Goal: Task Accomplishment & Management: Manage account settings

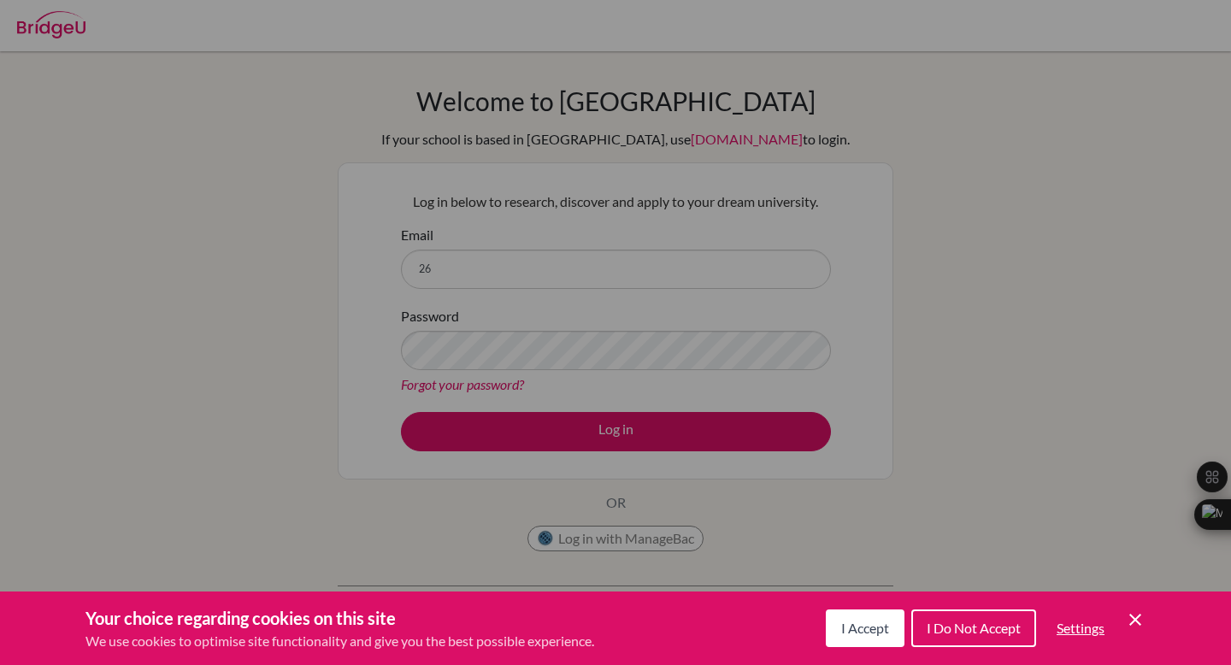
click at [867, 640] on button "I Accept" at bounding box center [865, 628] width 79 height 38
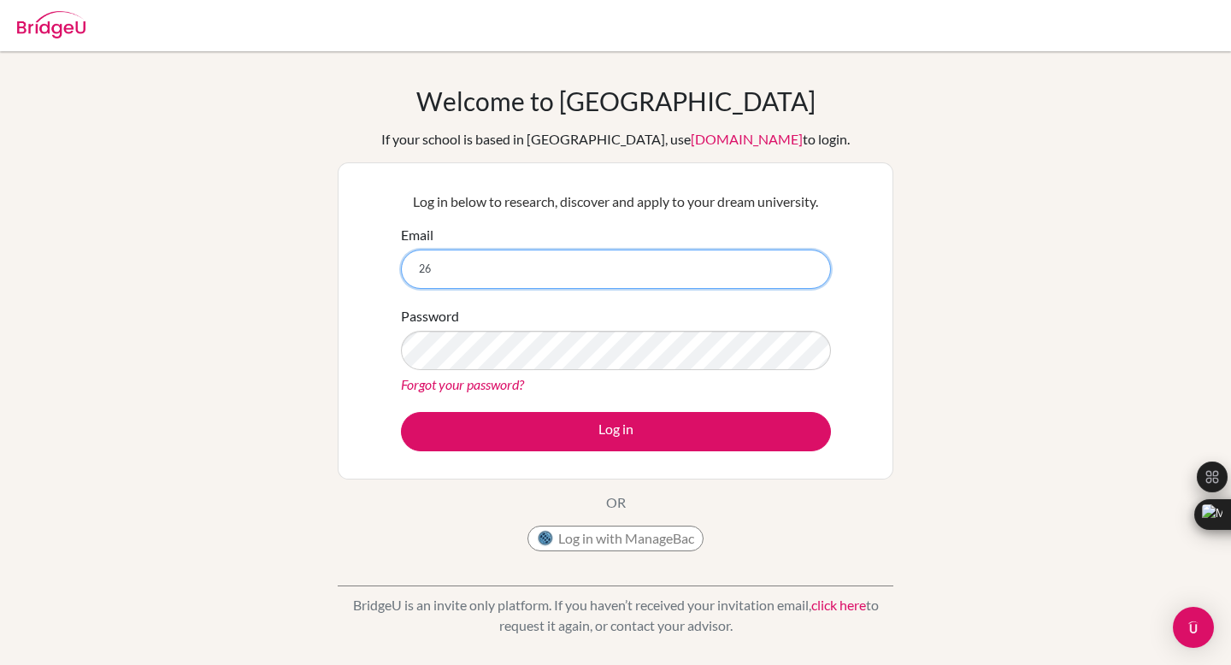
click at [679, 278] on input "26" at bounding box center [616, 269] width 430 height 39
type input "[EMAIL_ADDRESS][DOMAIN_NAME]"
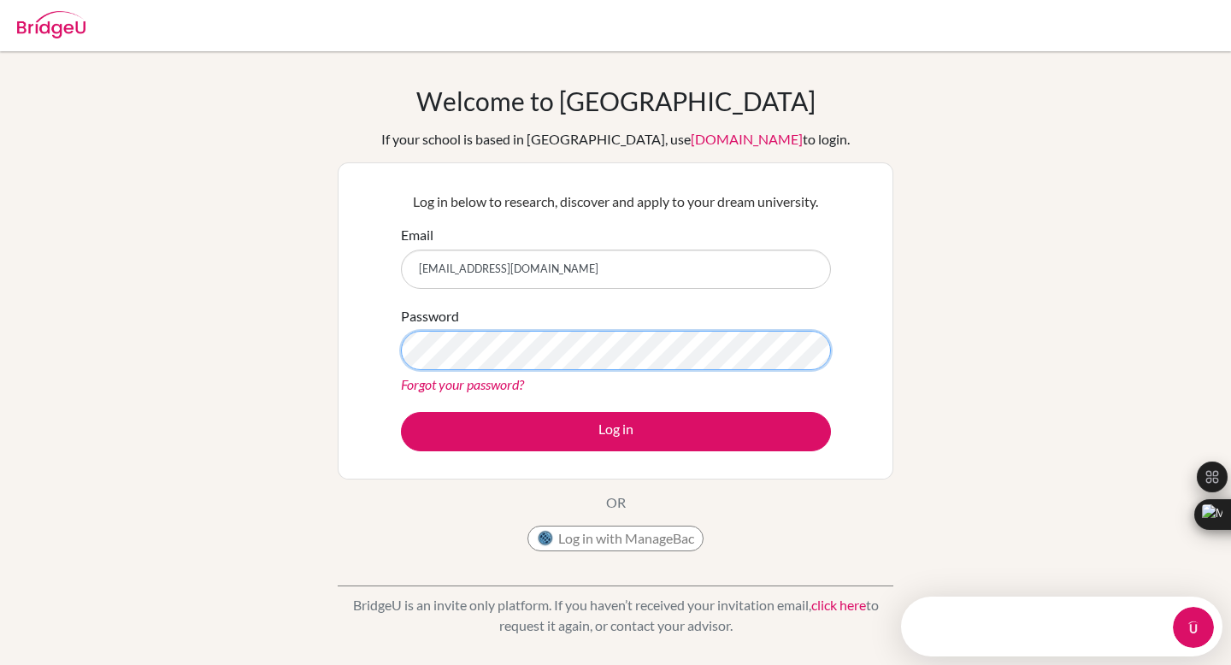
click at [401, 412] on button "Log in" at bounding box center [616, 431] width 430 height 39
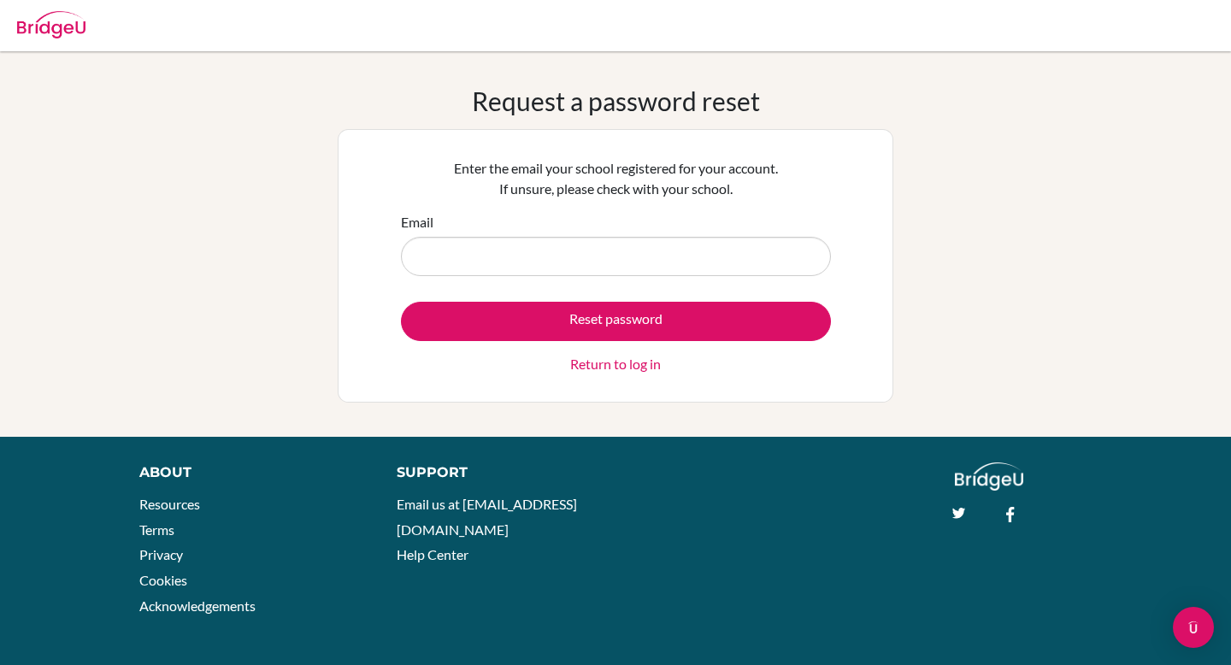
click at [569, 264] on input "Email" at bounding box center [616, 256] width 430 height 39
type input "[EMAIL_ADDRESS][DOMAIN_NAME]"
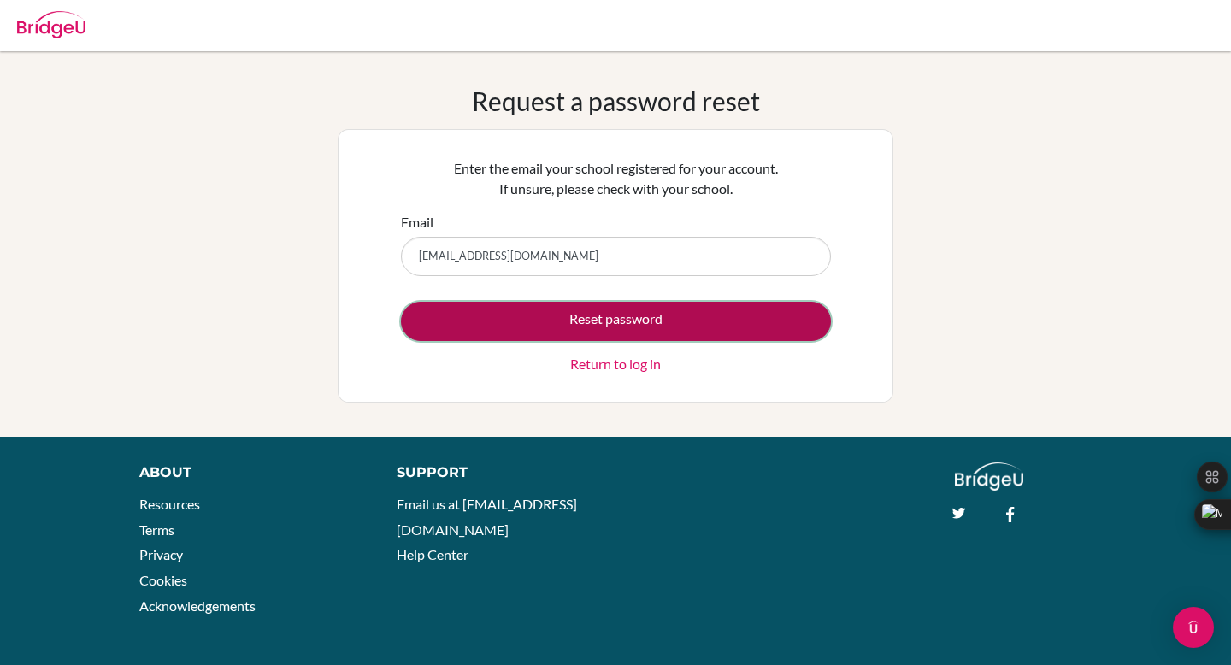
click at [580, 303] on button "Reset password" at bounding box center [616, 321] width 430 height 39
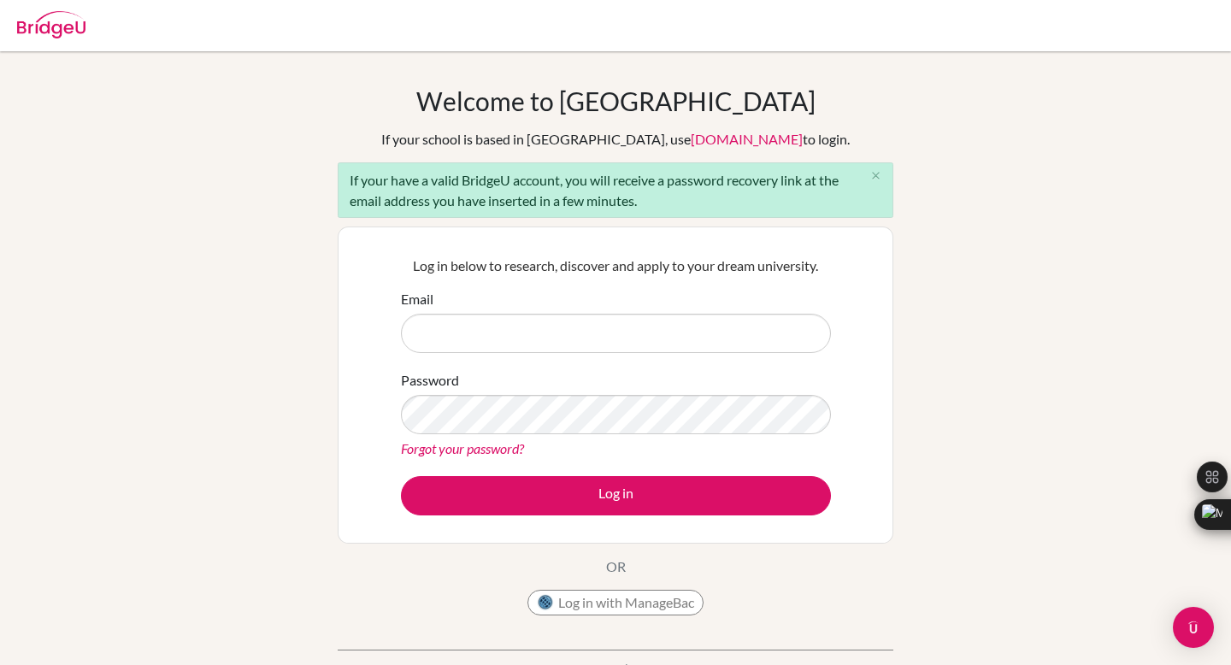
click at [610, 307] on div "Email" at bounding box center [616, 321] width 430 height 64
click at [610, 328] on input "Email" at bounding box center [616, 333] width 430 height 39
click at [953, 289] on div "Welcome to BridgeU If your school is based in China, use app.bridge-u.com.cn to…" at bounding box center [615, 396] width 1231 height 623
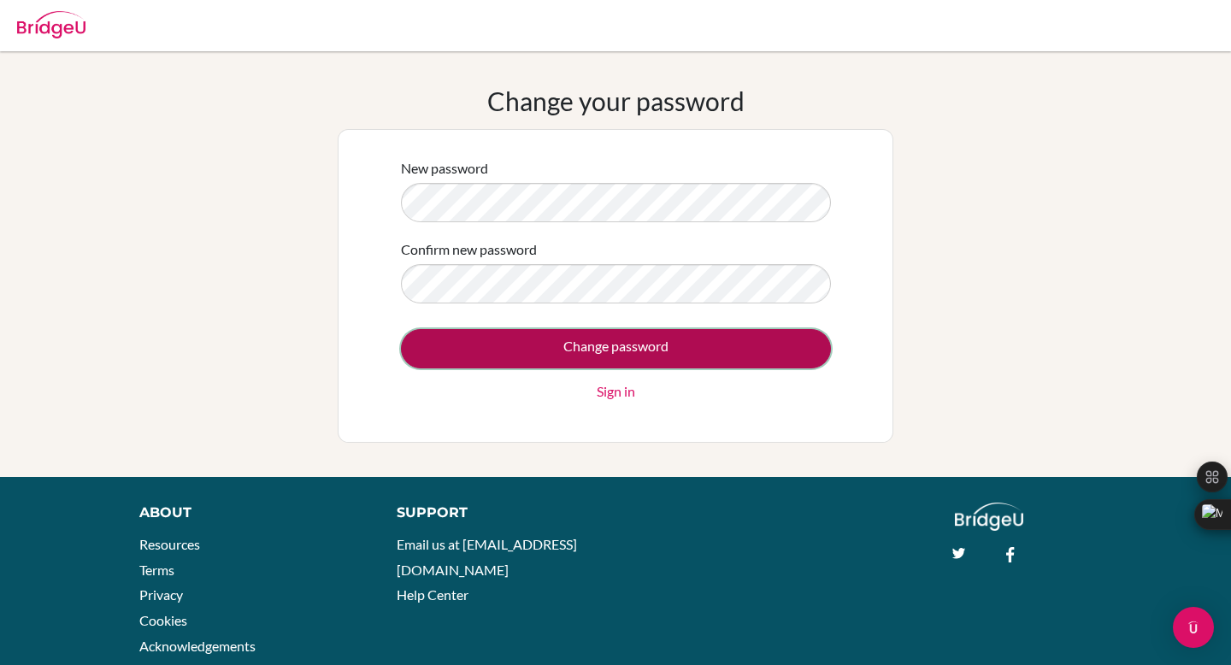
click at [496, 344] on input "Change password" at bounding box center [616, 348] width 430 height 39
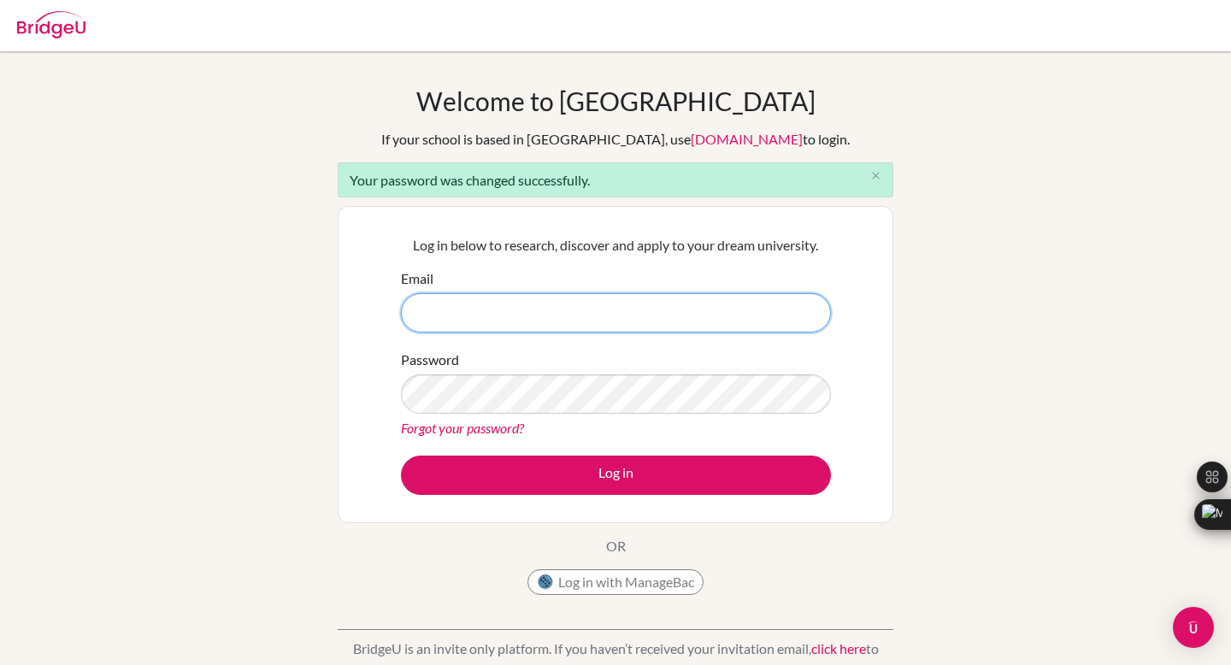
click at [694, 318] on input "Email" at bounding box center [616, 312] width 430 height 39
type input "[EMAIL_ADDRESS][DOMAIN_NAME]"
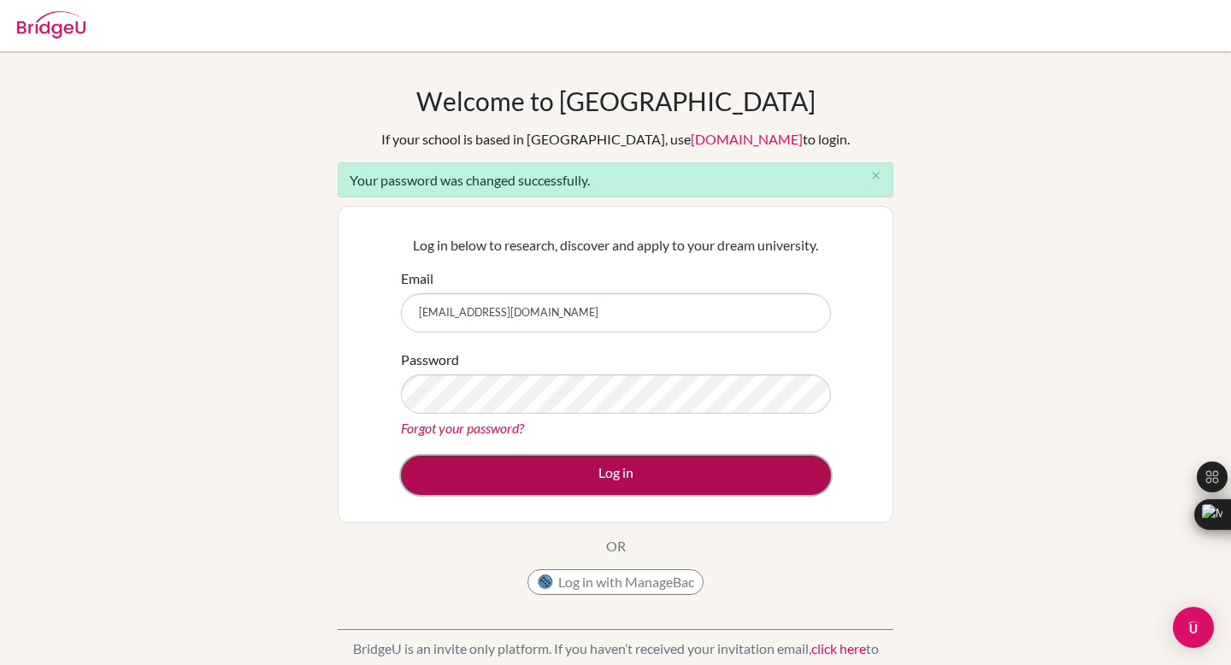
click at [646, 463] on button "Log in" at bounding box center [616, 475] width 430 height 39
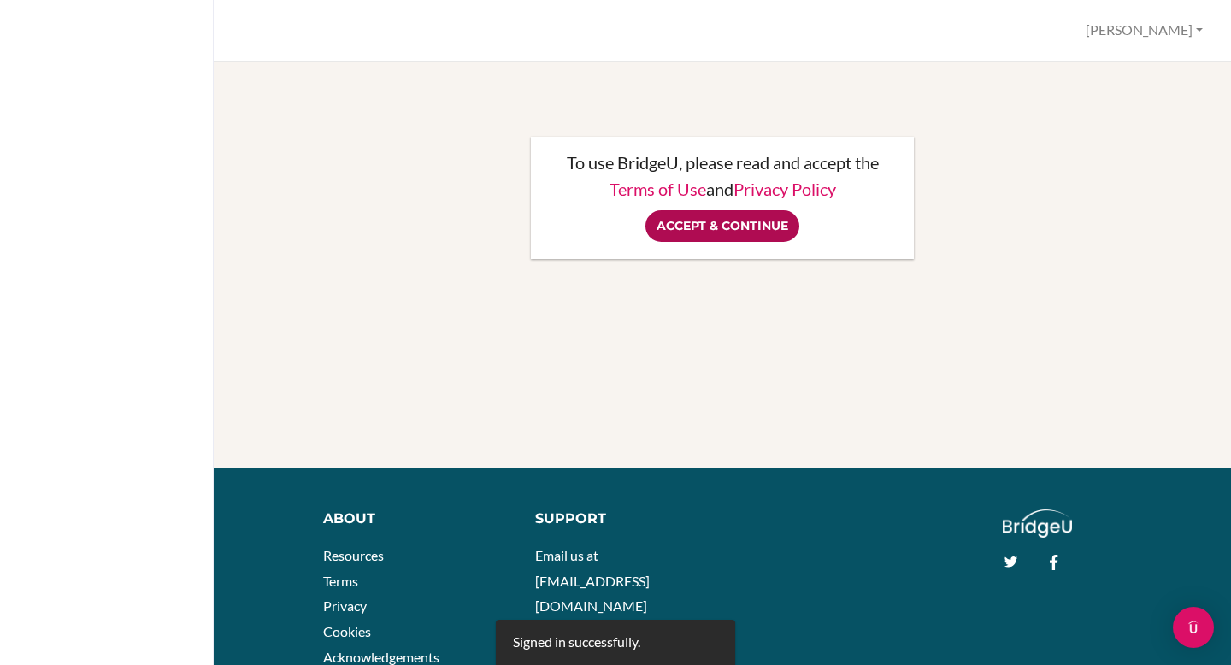
click at [736, 231] on input "Accept & Continue" at bounding box center [722, 226] width 154 height 32
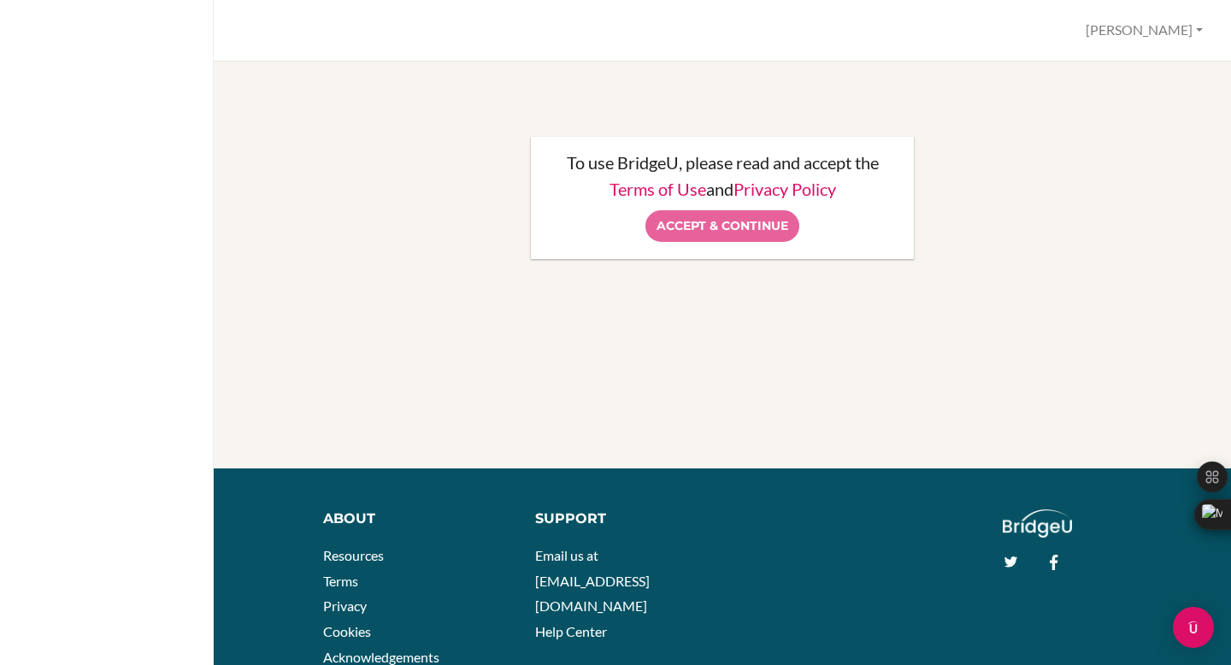
click at [751, 224] on div "Accept & Continue" at bounding box center [722, 226] width 349 height 32
click at [1178, 27] on button "Aidan Chi Hoong" at bounding box center [1144, 31] width 132 height 32
click at [1148, 69] on link "Profile" at bounding box center [1141, 69] width 135 height 27
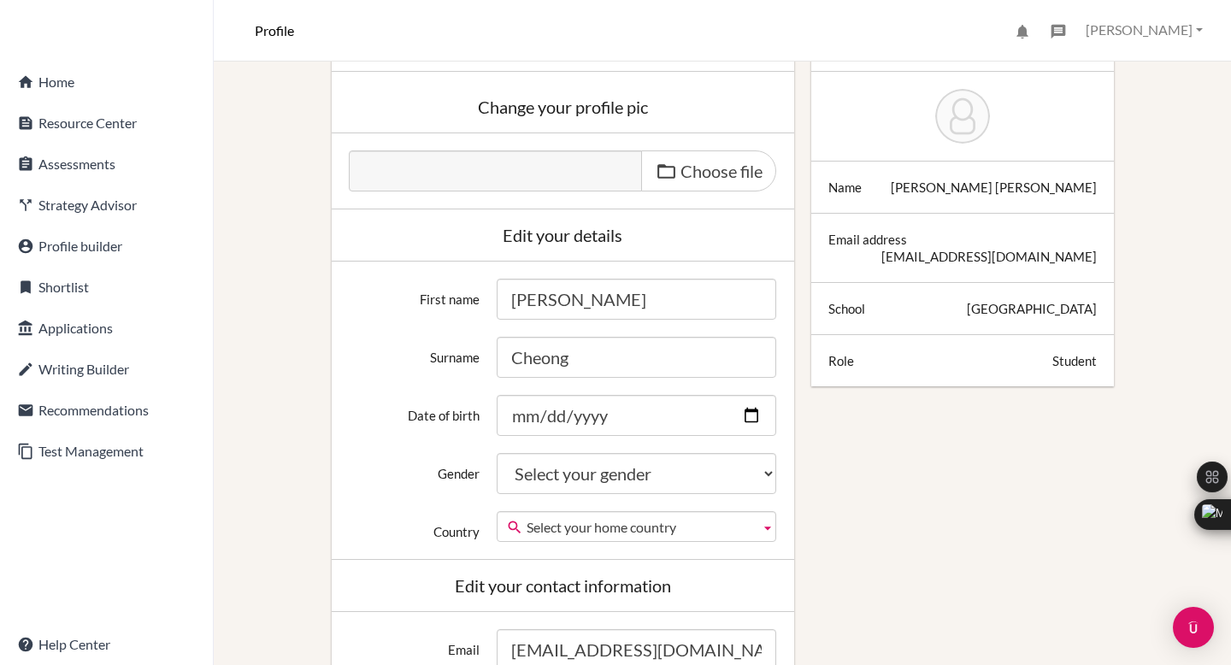
scroll to position [168, 0]
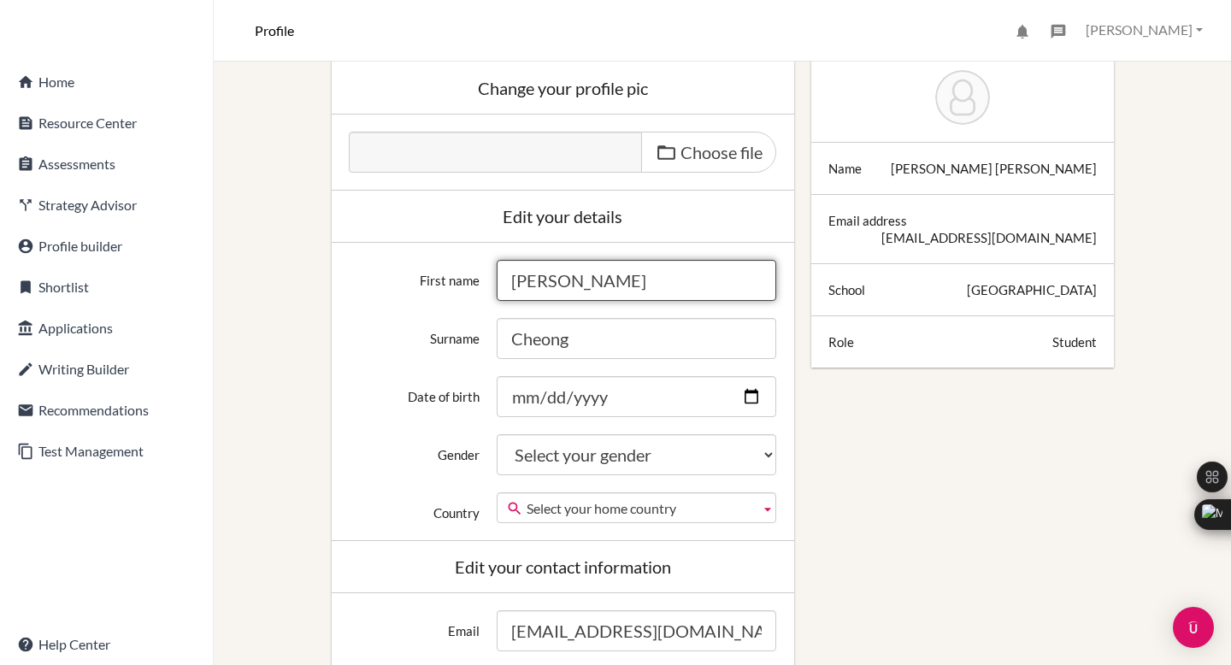
drag, startPoint x: 672, startPoint y: 279, endPoint x: 555, endPoint y: 274, distance: 116.3
click at [555, 274] on input "Aidan Chi Hoong" at bounding box center [636, 280] width 279 height 41
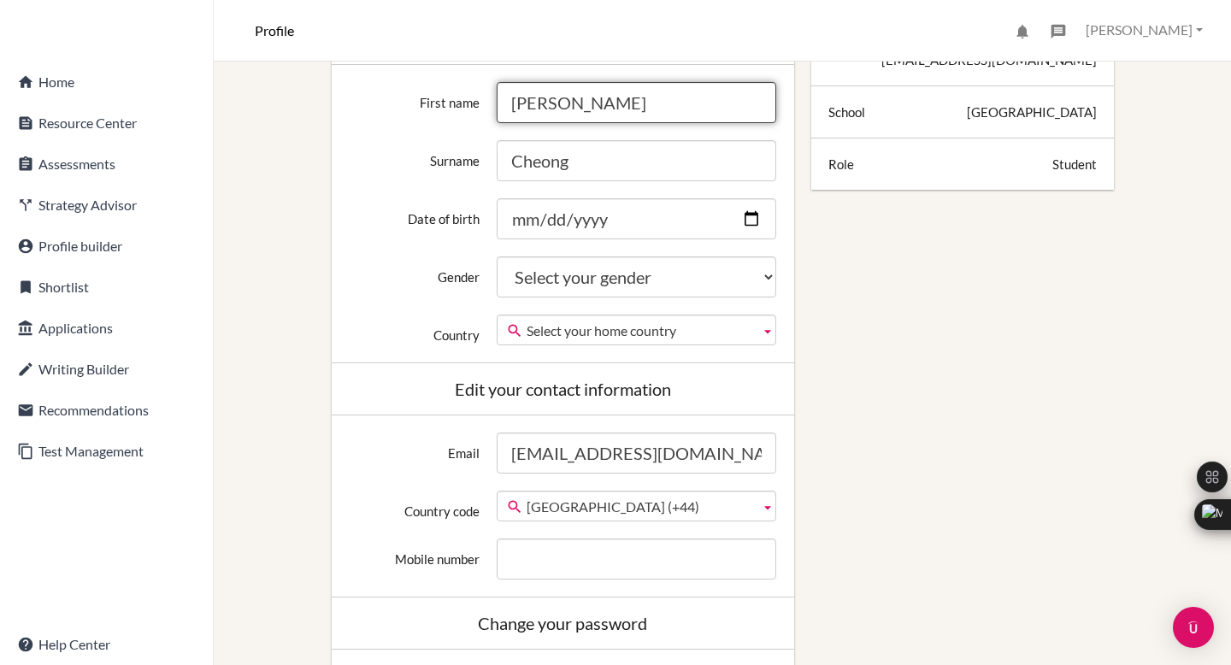
type input "Aidan"
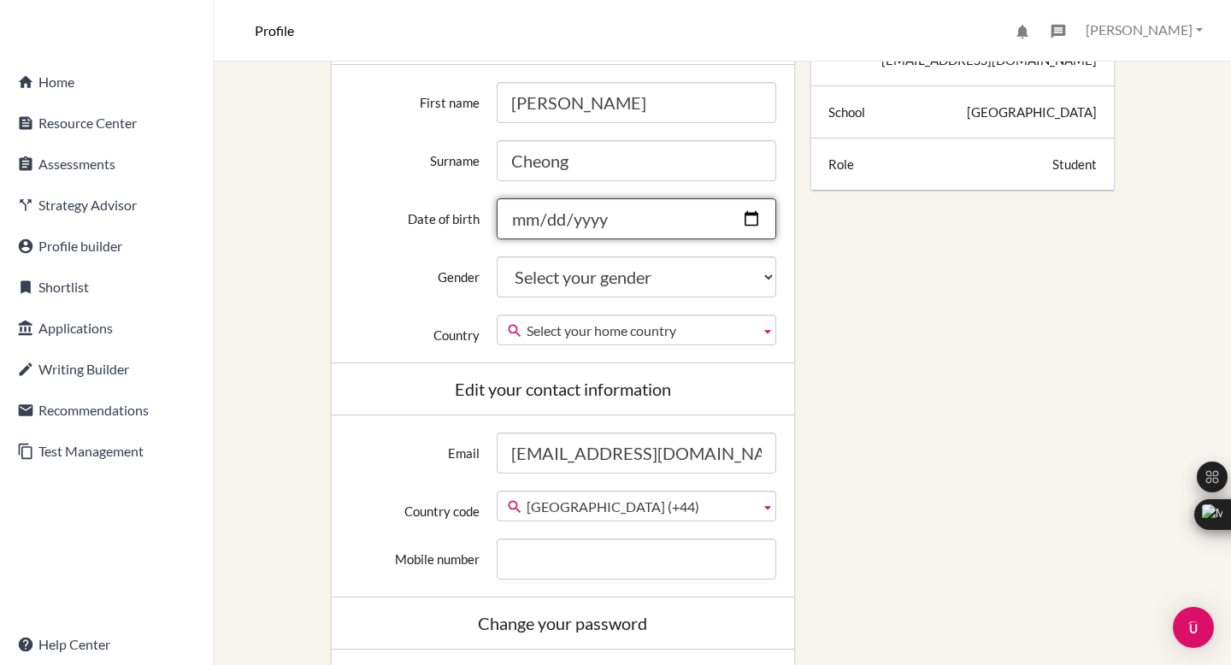
click at [755, 224] on input "Date of birth" at bounding box center [636, 218] width 279 height 41
type input "2007-10-31"
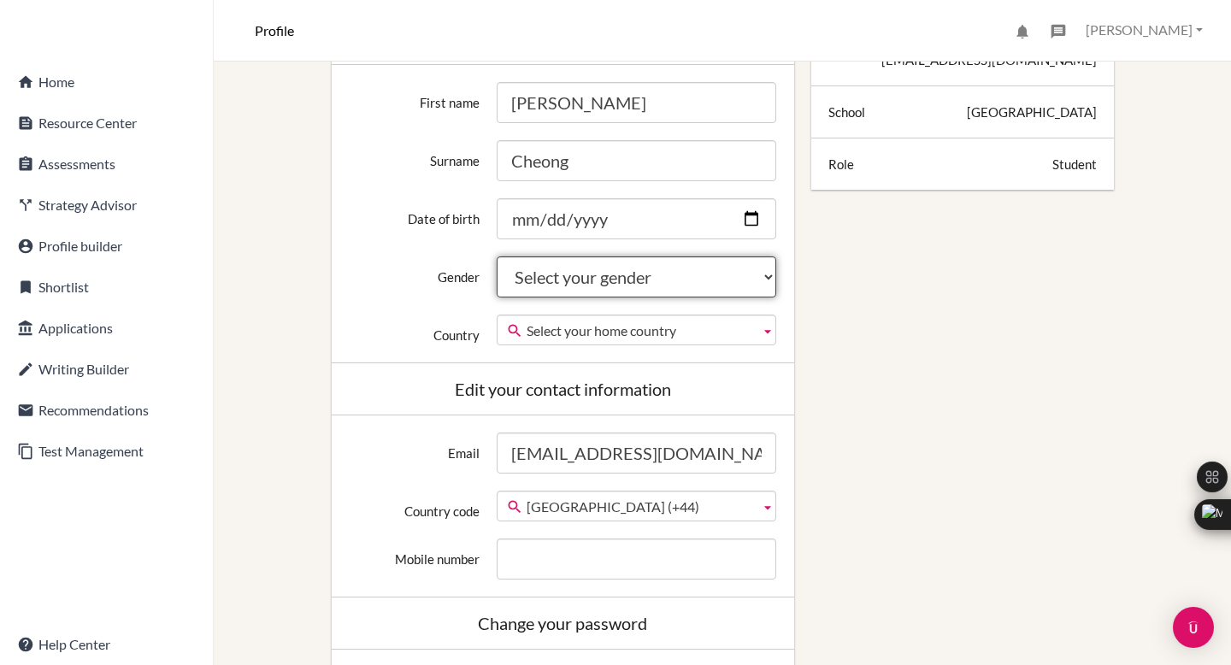
click at [647, 294] on select "Select your gender Female Male Neither" at bounding box center [636, 276] width 279 height 41
select select "male"
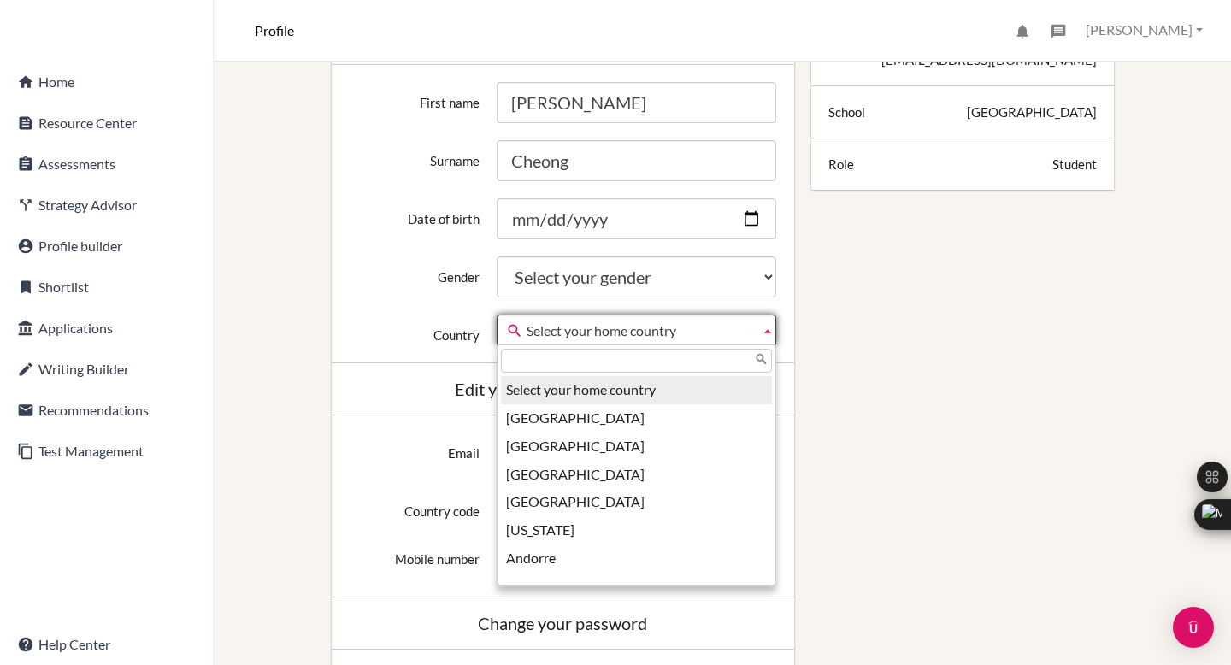
click at [631, 324] on span "Select your home country" at bounding box center [639, 330] width 226 height 31
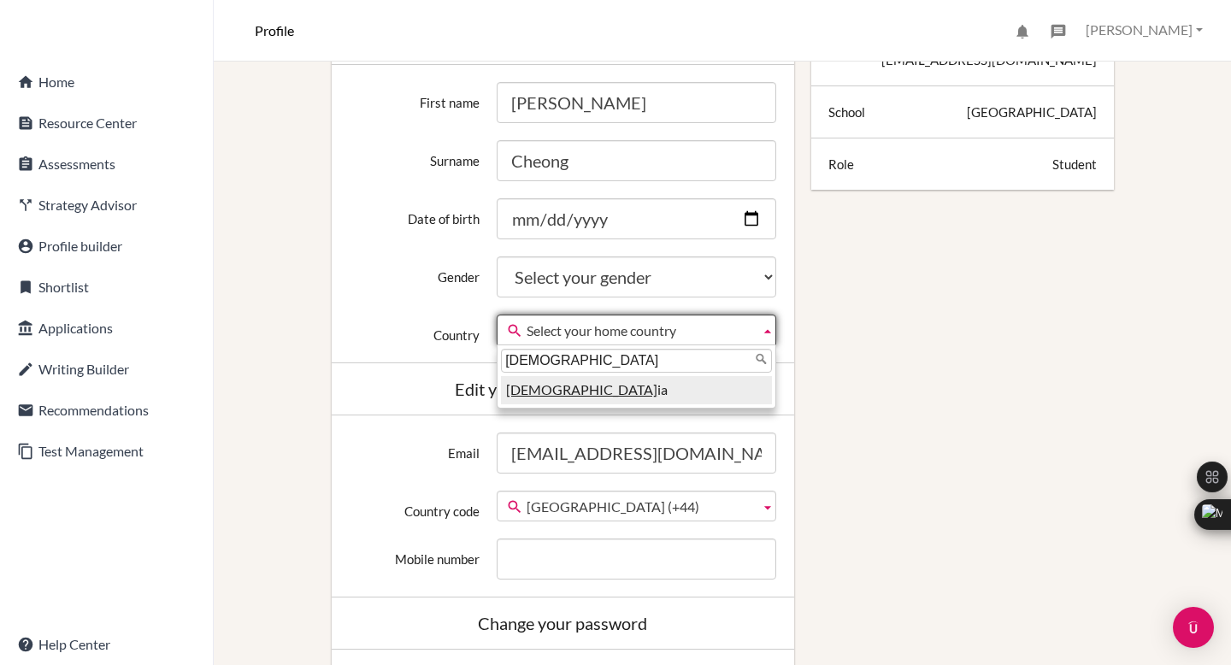
type input "malays"
click at [607, 388] on li "Malays ia" at bounding box center [636, 390] width 271 height 28
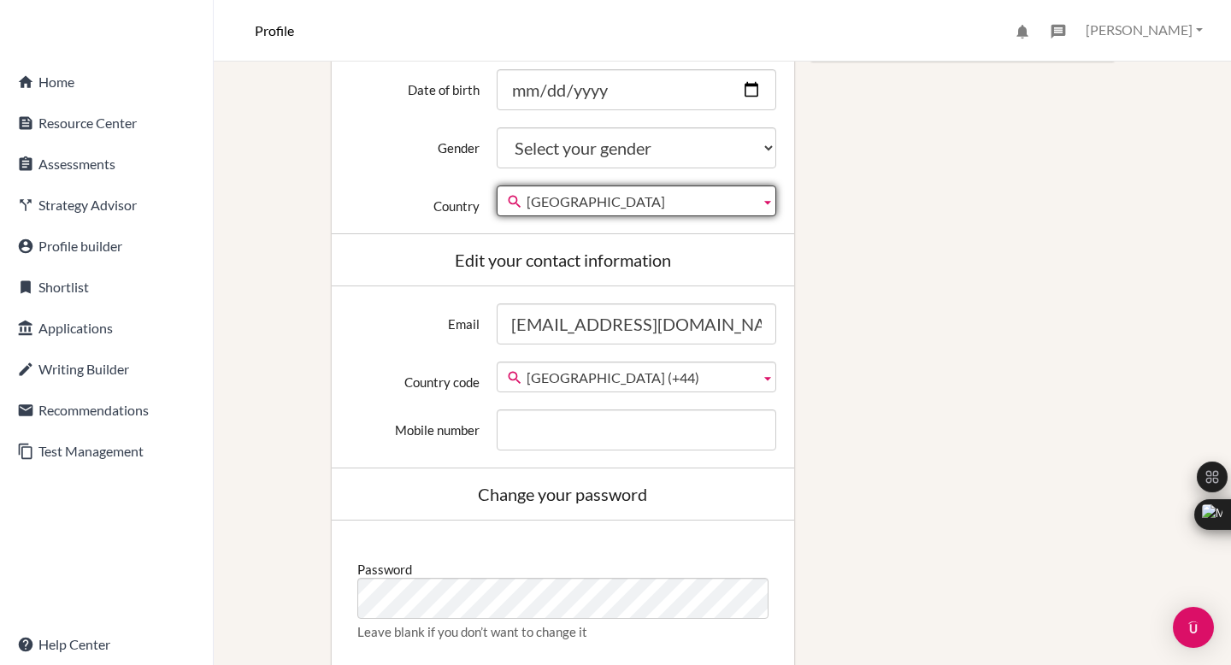
scroll to position [476, 0]
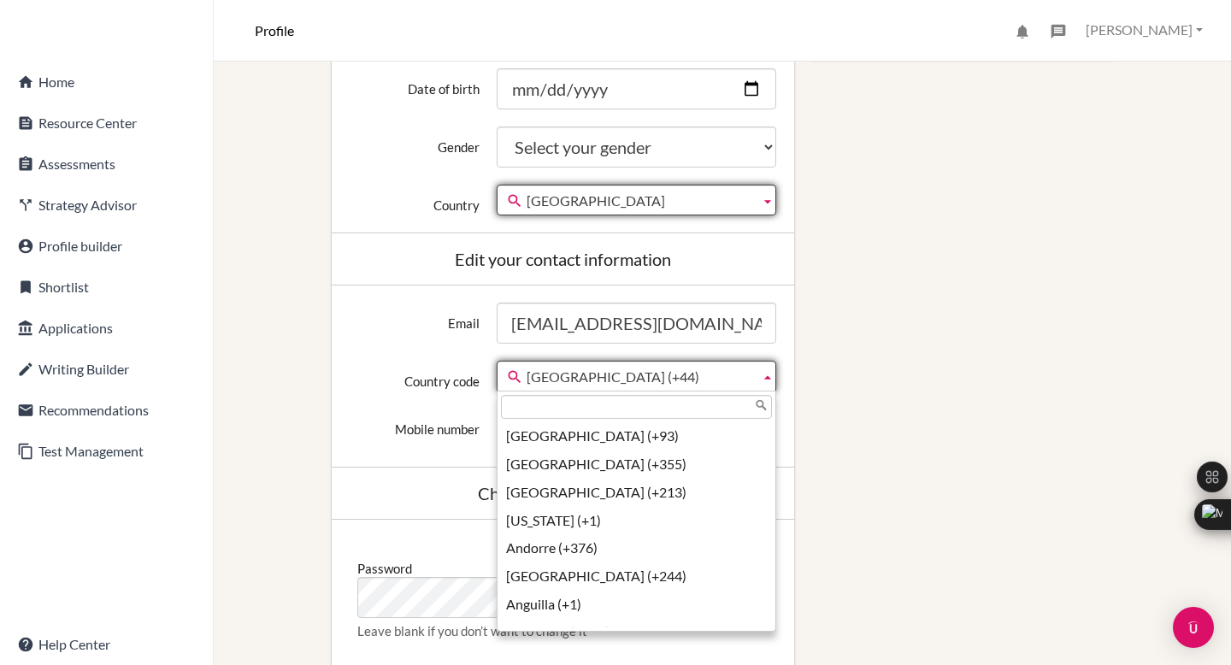
click at [608, 376] on span "United Kingdom (+44)" at bounding box center [639, 376] width 226 height 31
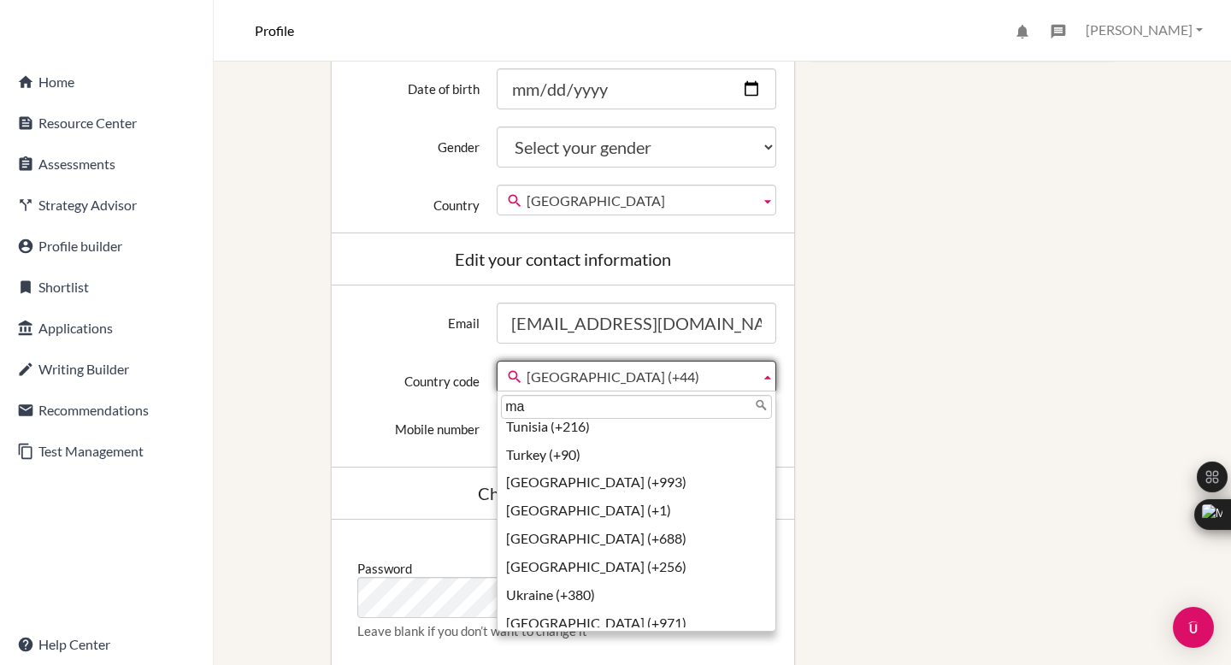
scroll to position [0, 0]
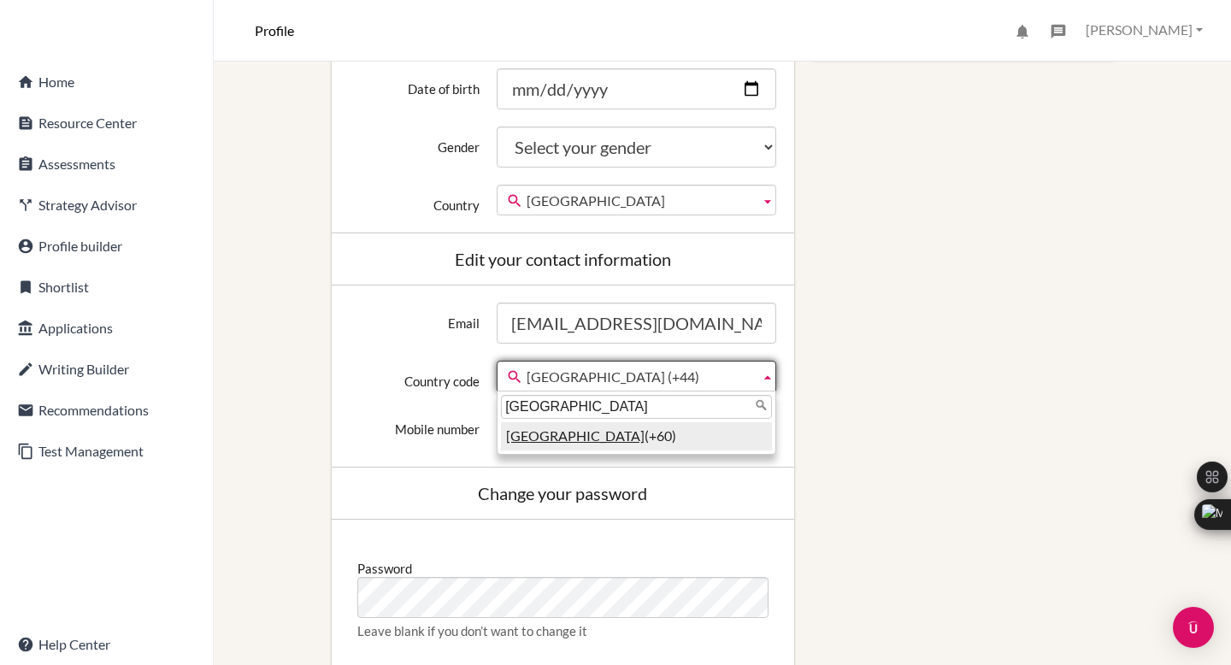
type input "malaysia"
click at [590, 433] on li "Malaysia (+60)" at bounding box center [636, 436] width 271 height 28
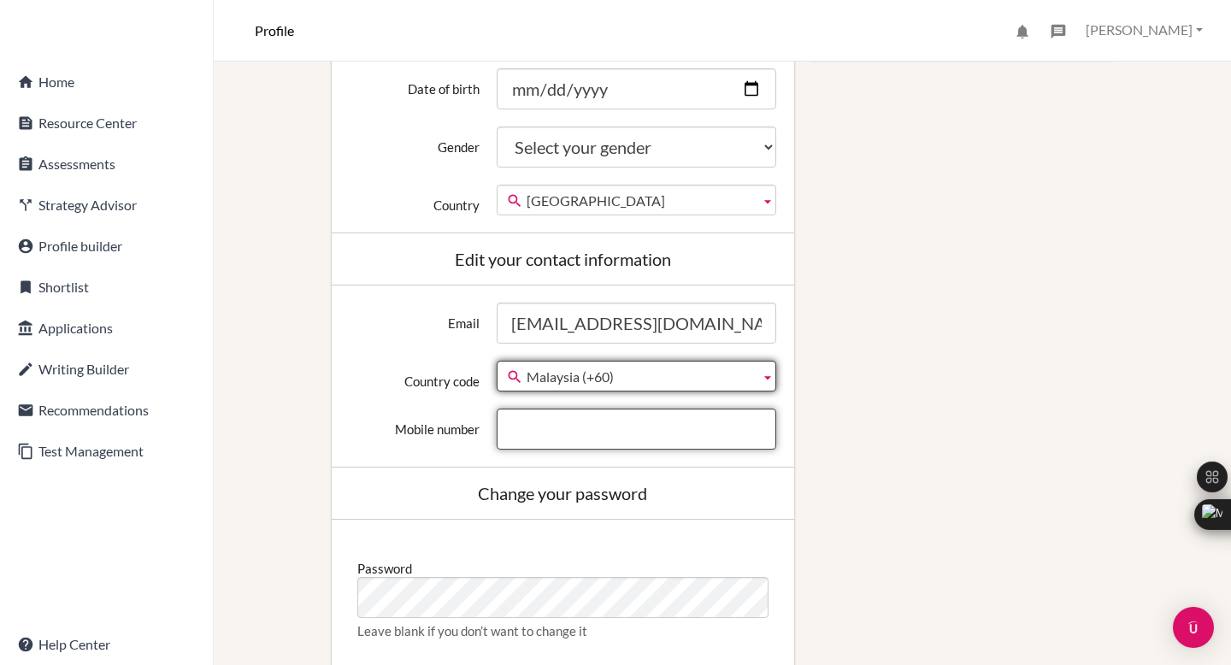
click at [590, 426] on input "Mobile number" at bounding box center [636, 429] width 279 height 41
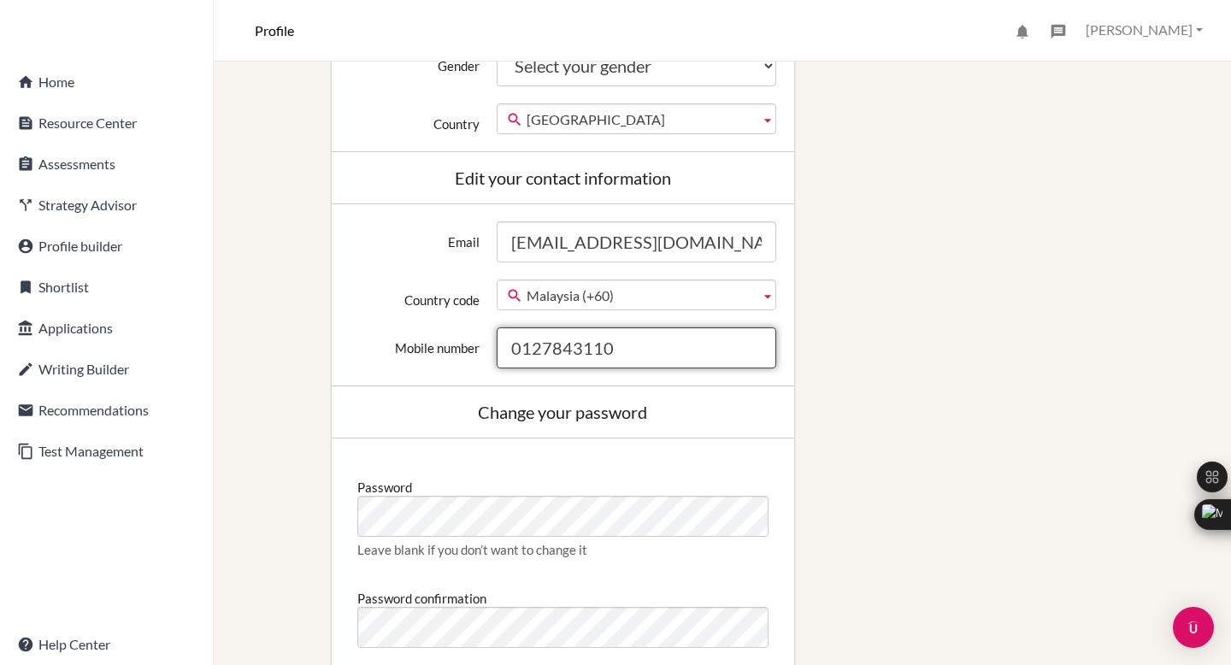
scroll to position [926, 0]
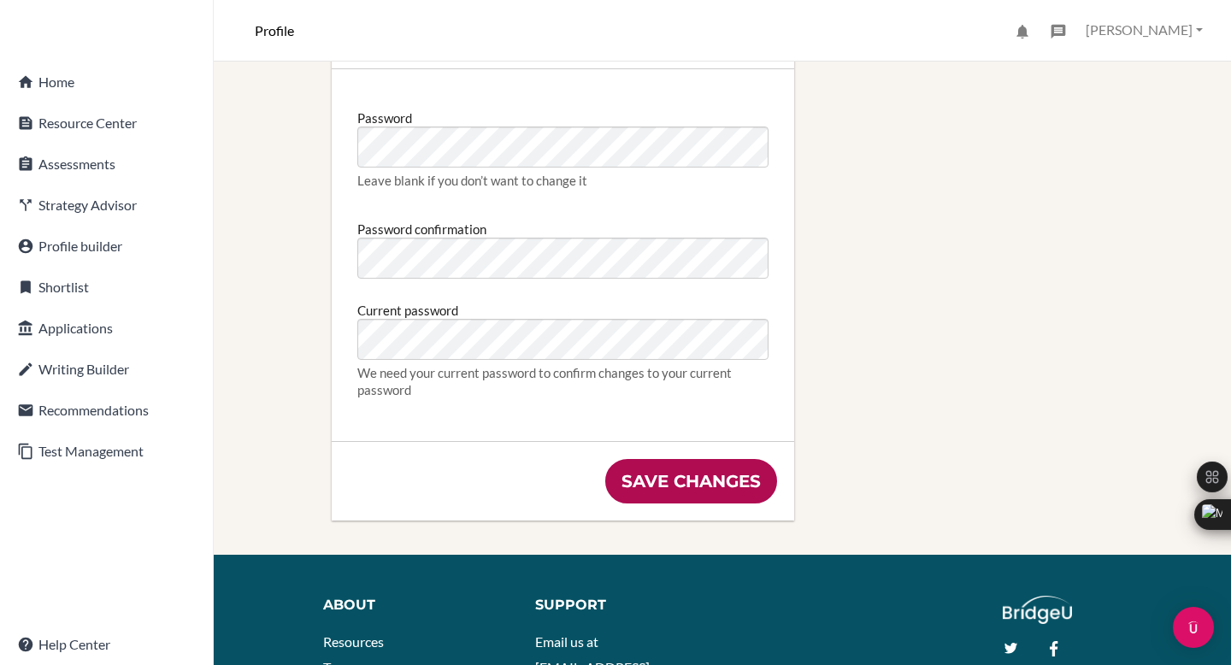
type input "0127843110"
click at [662, 469] on input "Save changes" at bounding box center [691, 481] width 172 height 44
